Goal: Information Seeking & Learning: Learn about a topic

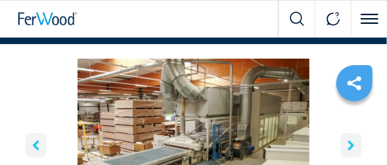
scroll to position [83, 0]
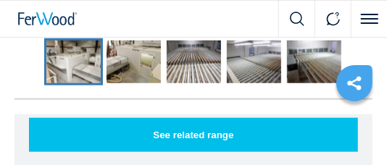
scroll to position [331, 0]
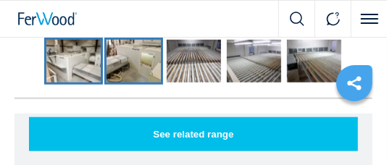
click at [142, 70] on img "Go to Slide 2" at bounding box center [133, 61] width 54 height 42
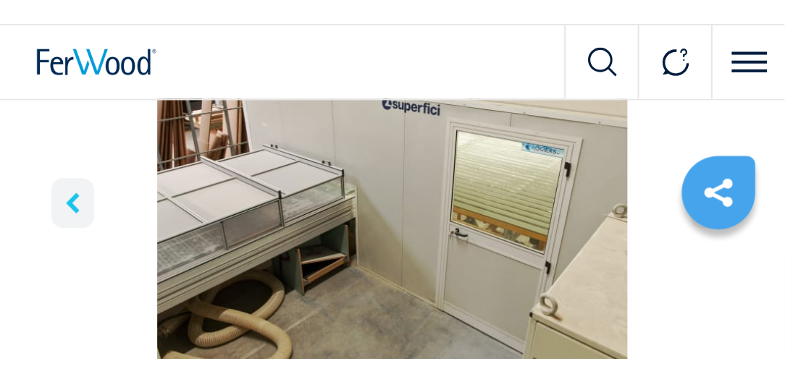
scroll to position [41, 0]
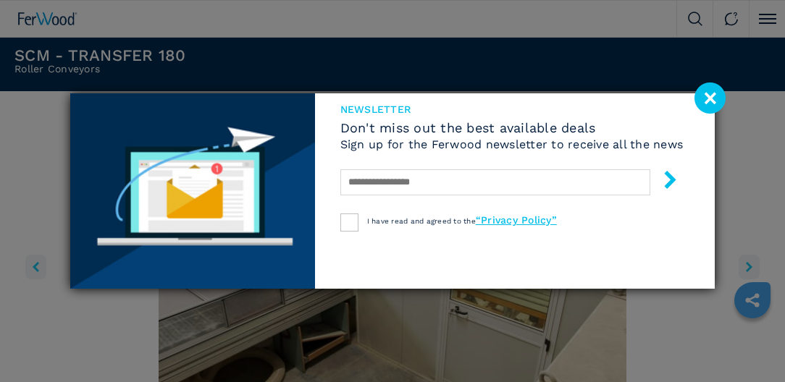
click at [386, 96] on image at bounding box center [710, 98] width 31 height 31
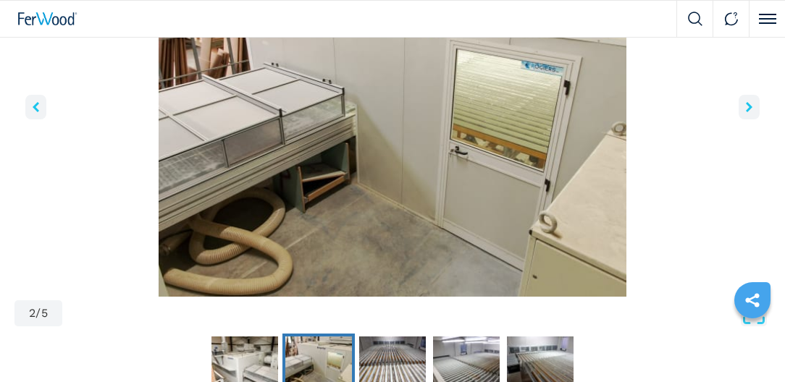
scroll to position [290, 0]
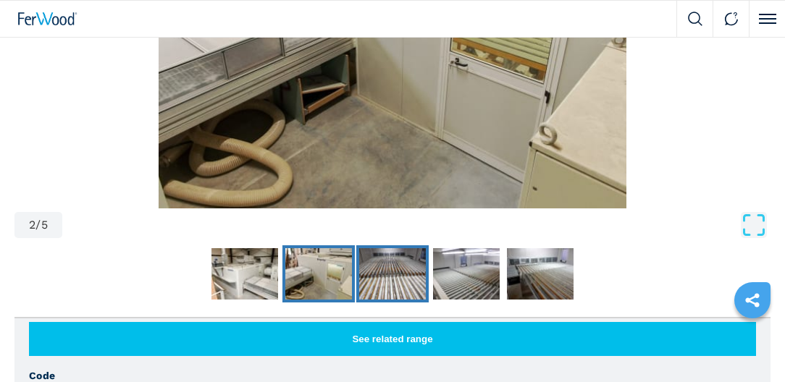
click at [386, 164] on img "Go to Slide 3" at bounding box center [392, 274] width 67 height 52
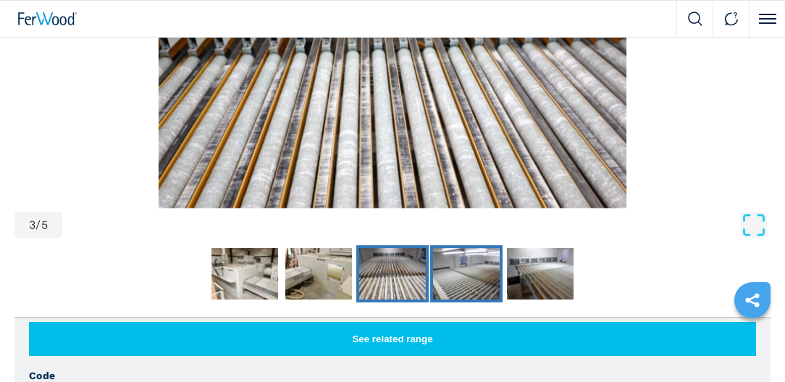
click at [386, 164] on img "Go to Slide 4" at bounding box center [466, 274] width 67 height 52
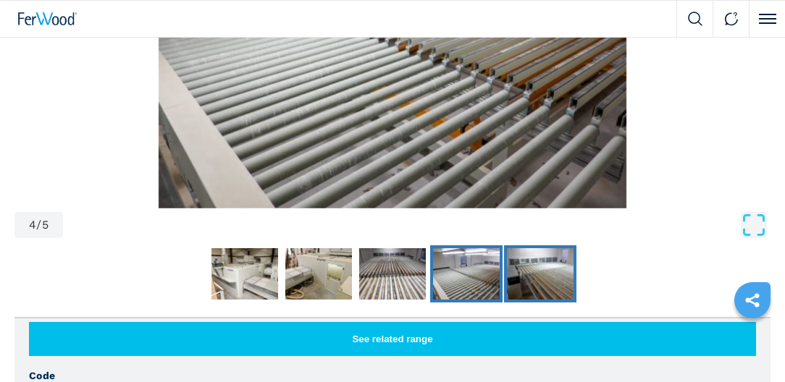
click at [386, 164] on img "Go to Slide 5" at bounding box center [540, 274] width 67 height 52
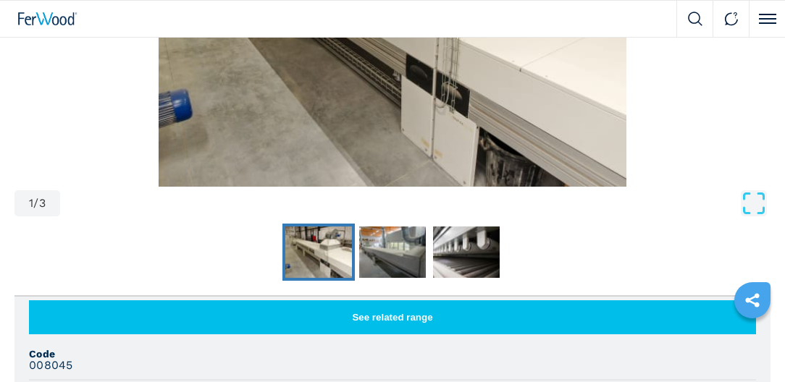
scroll to position [331, 0]
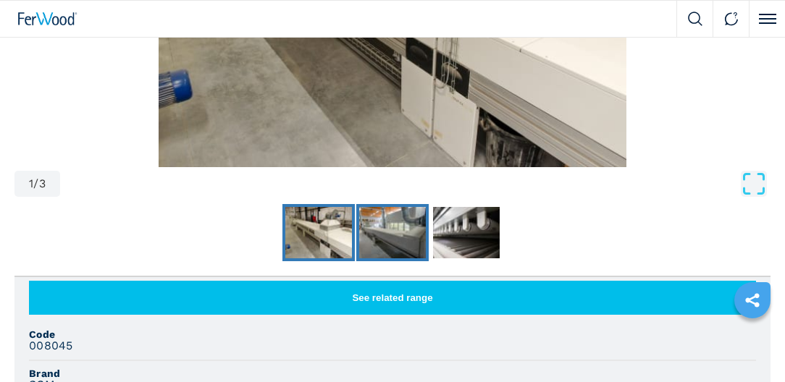
click at [386, 164] on img "Go to Slide 2" at bounding box center [392, 233] width 67 height 52
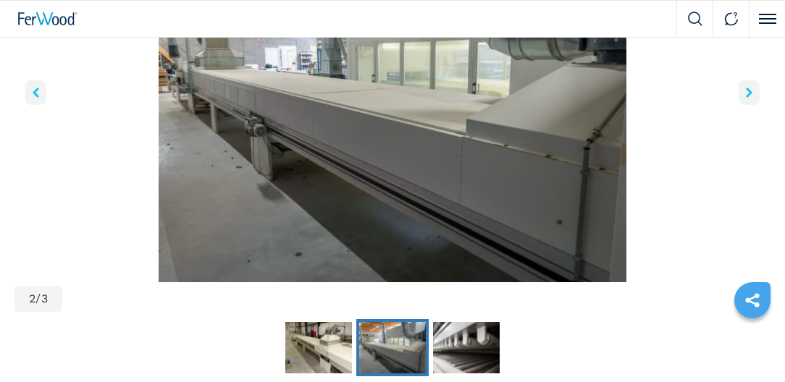
scroll to position [206, 0]
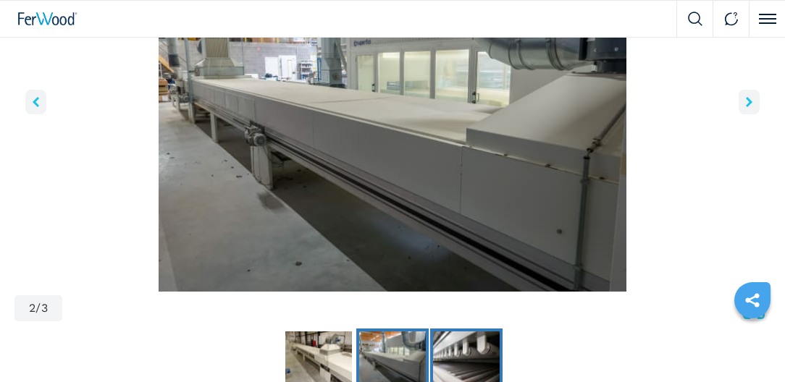
click at [386, 164] on img "Go to Slide 3" at bounding box center [466, 358] width 67 height 52
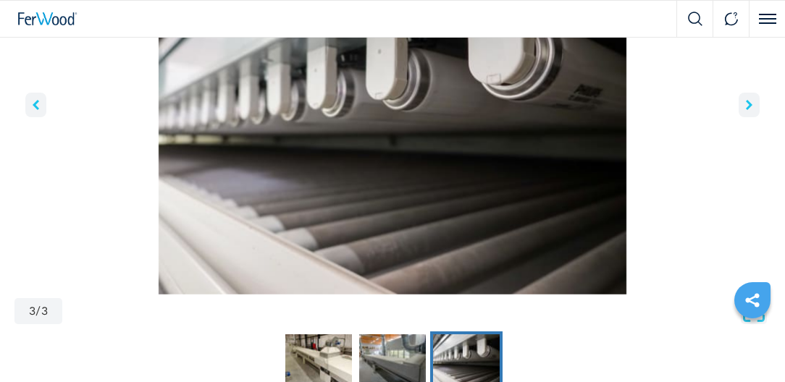
scroll to position [0, 0]
